Goal: Task Accomplishment & Management: Use online tool/utility

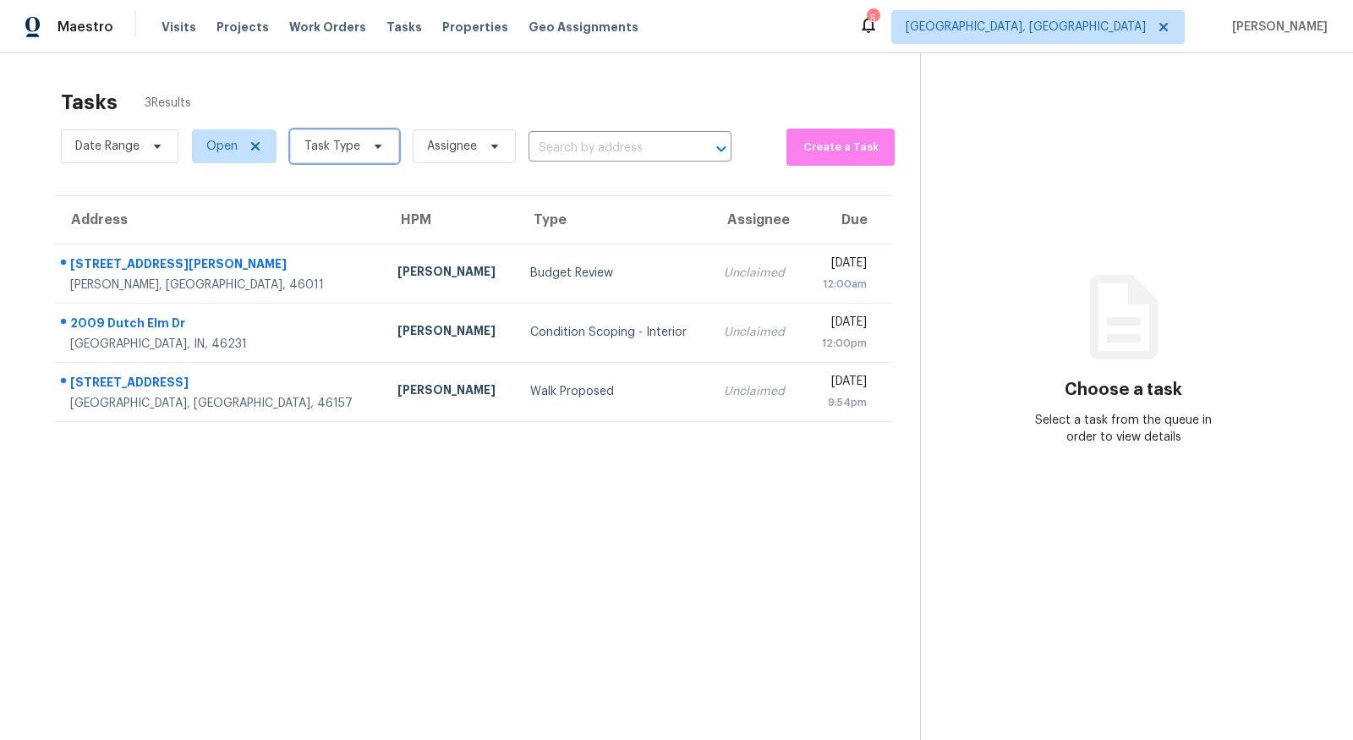
click at [368, 157] on span "Task Type" at bounding box center [344, 146] width 109 height 34
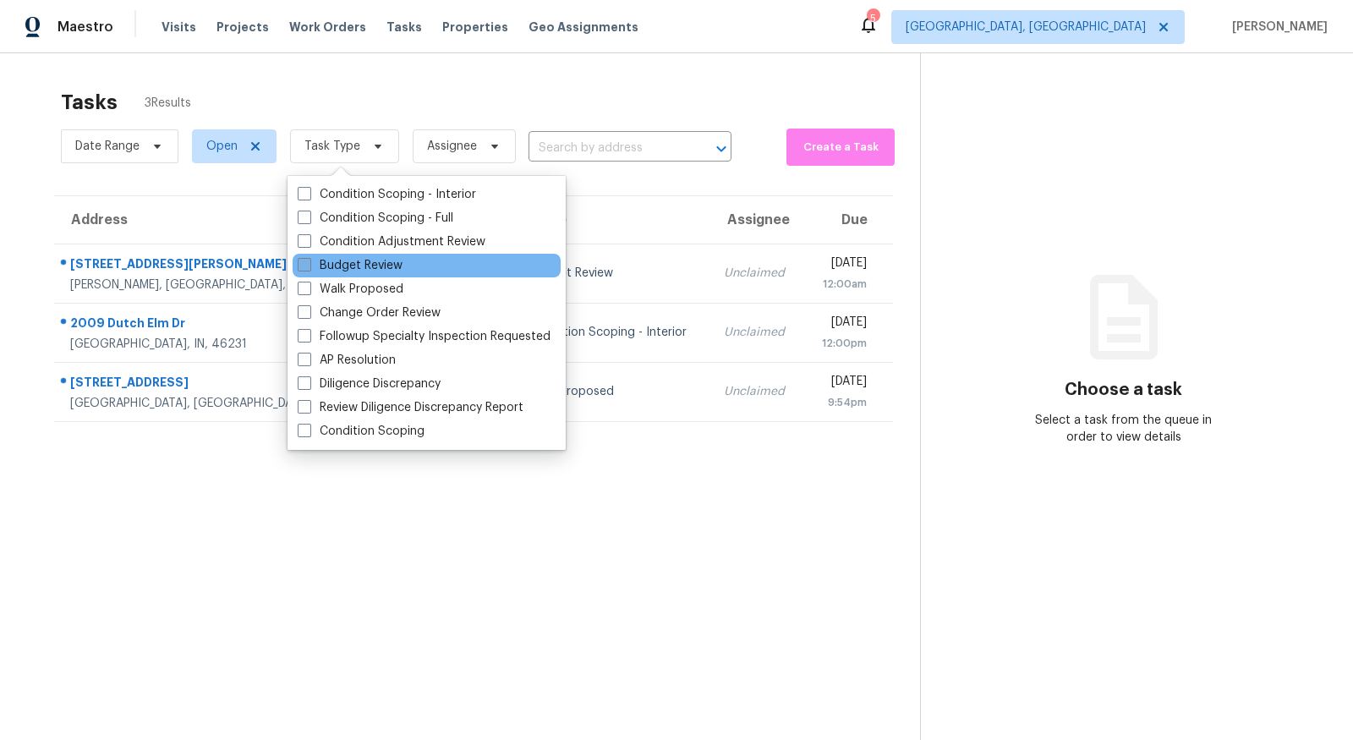
click at [354, 267] on label "Budget Review" at bounding box center [350, 265] width 105 height 17
click at [309, 267] on input "Budget Review" at bounding box center [303, 262] width 11 height 11
checkbox input "true"
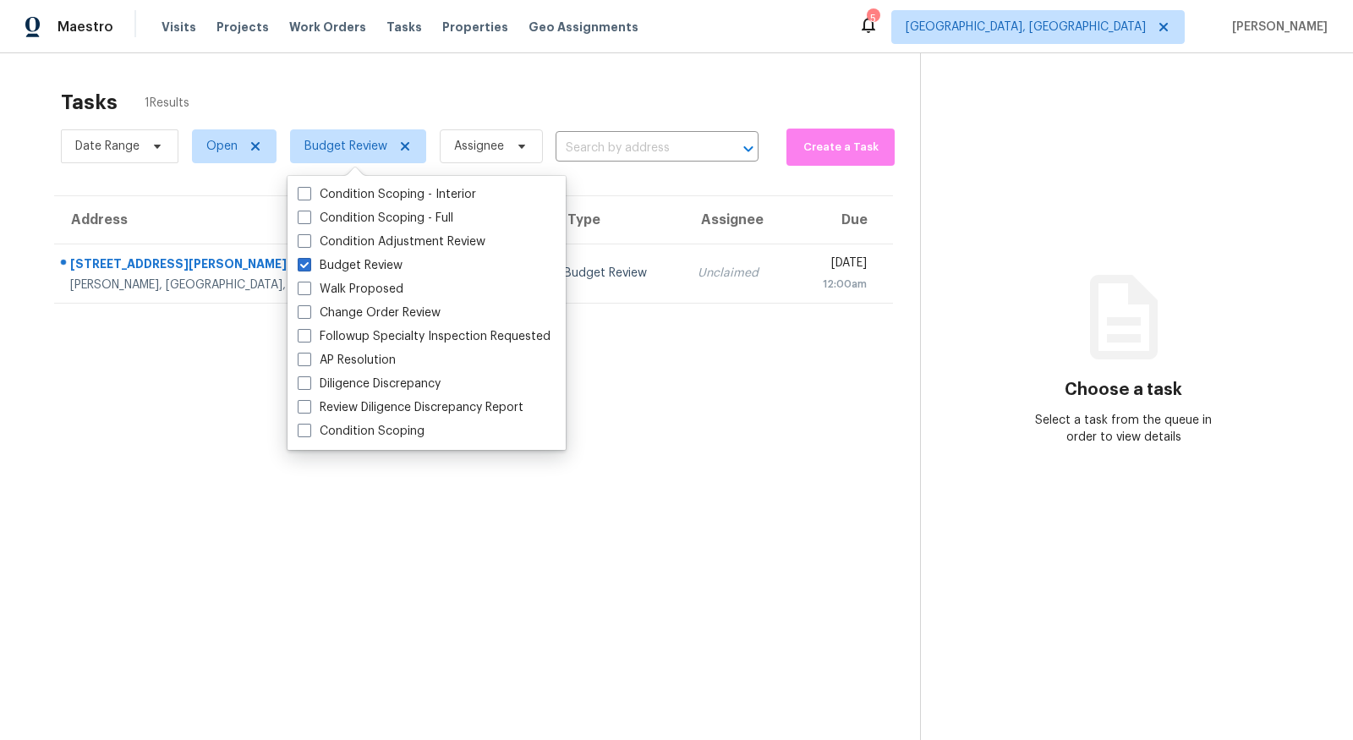
click at [453, 80] on div "Tasks 1 Results" at bounding box center [490, 102] width 859 height 44
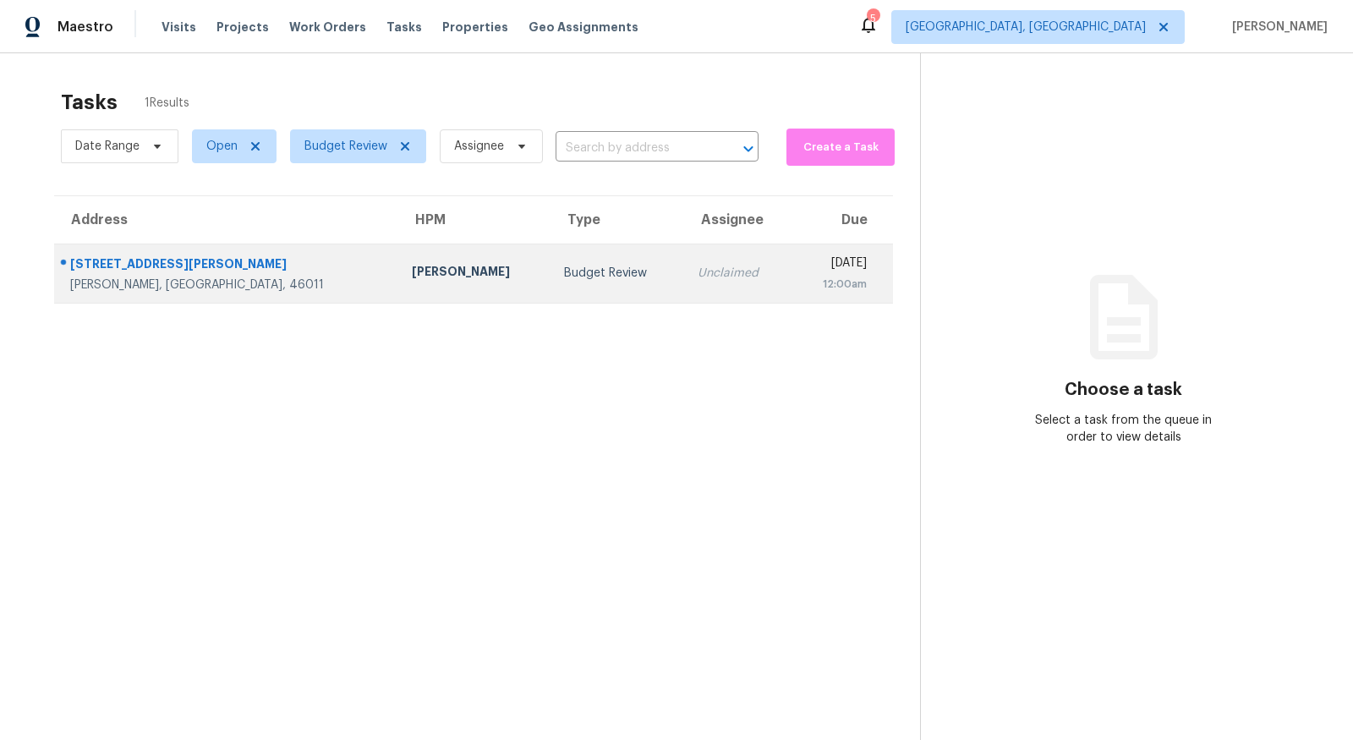
click at [139, 268] on div "1417 Layton Rd" at bounding box center [227, 265] width 315 height 21
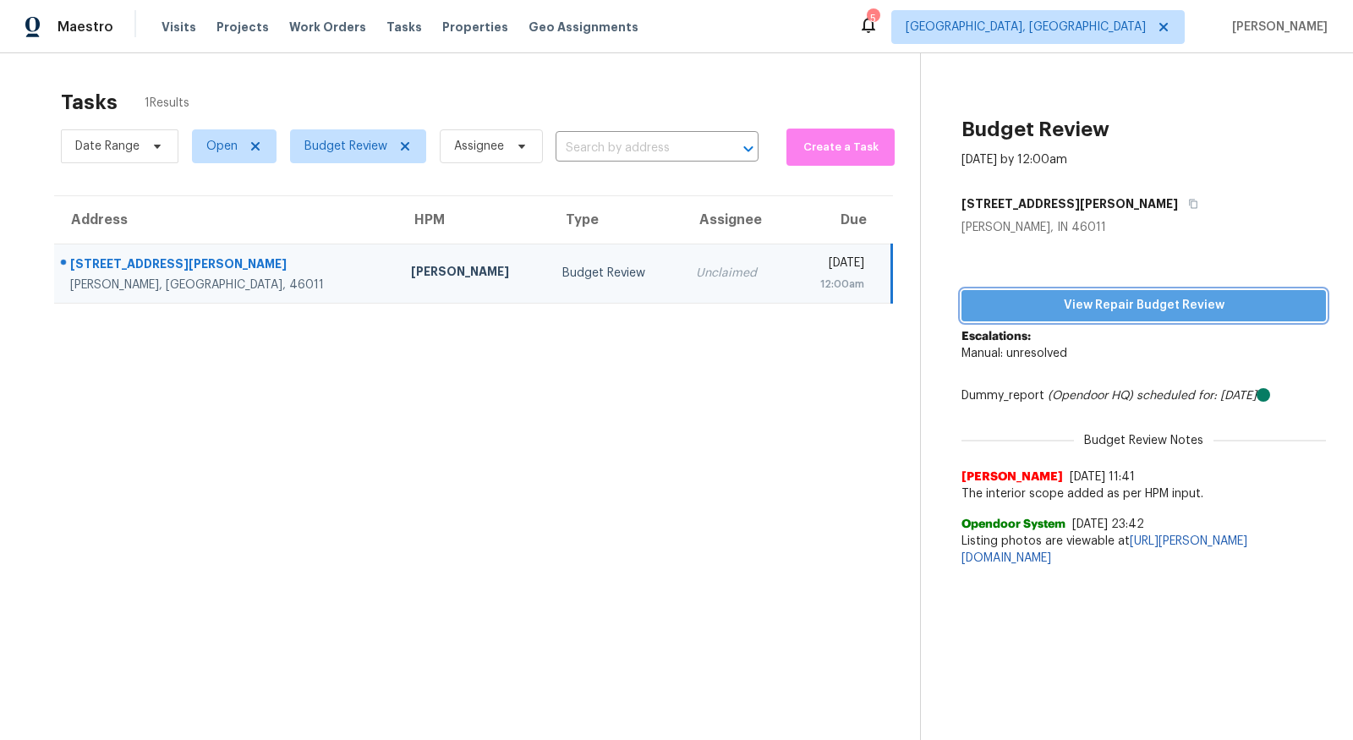
click at [1123, 305] on span "View Repair Budget Review" at bounding box center [1143, 305] width 337 height 21
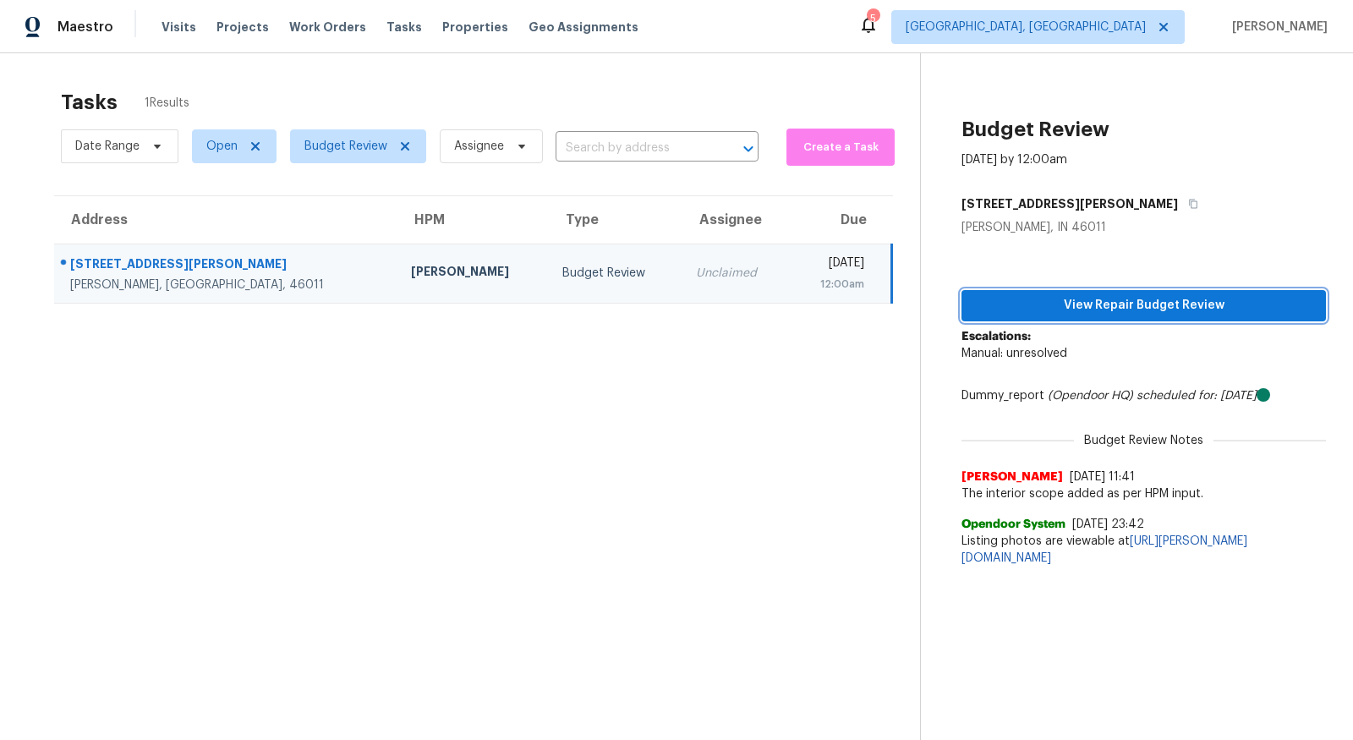
click at [1101, 304] on span "View Repair Budget Review" at bounding box center [1143, 305] width 337 height 21
